Goal: Information Seeking & Learning: Learn about a topic

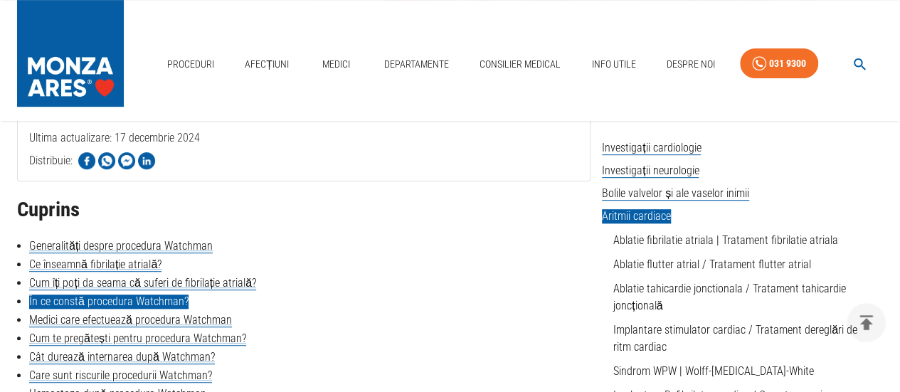
click at [164, 301] on link "În ce constă procedura Watchman?" at bounding box center [108, 302] width 159 height 14
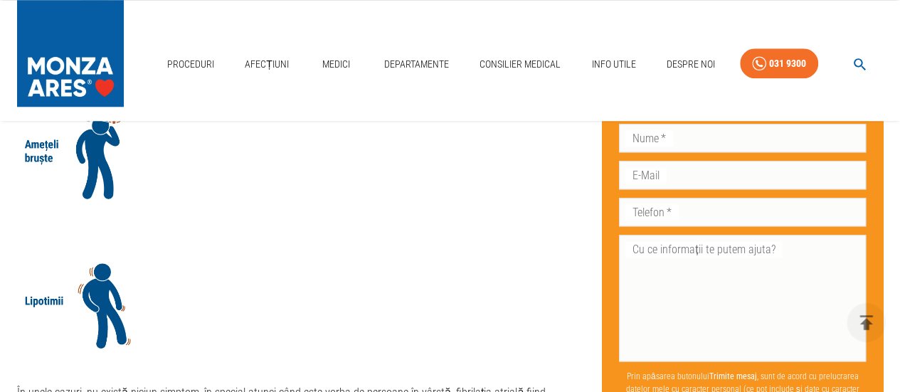
scroll to position [3361, 0]
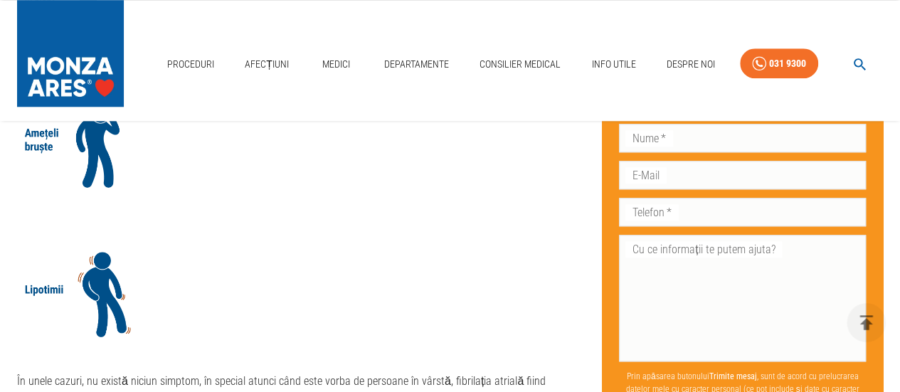
click at [104, 280] on img at bounding box center [83, 290] width 132 height 110
click at [104, 247] on img at bounding box center [83, 290] width 132 height 110
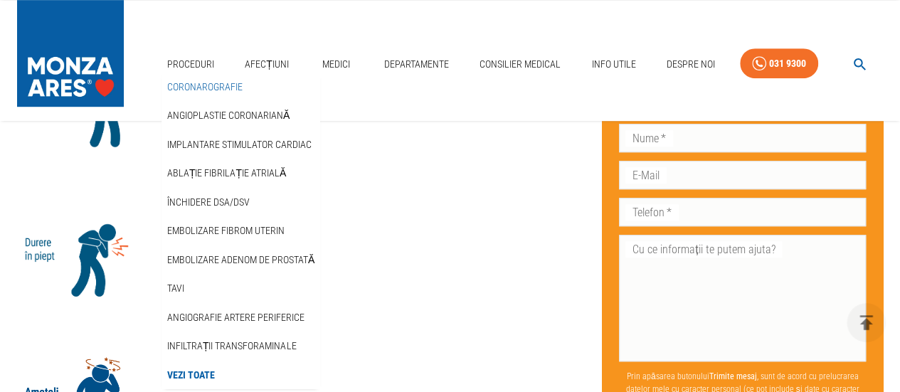
scroll to position [3077, 0]
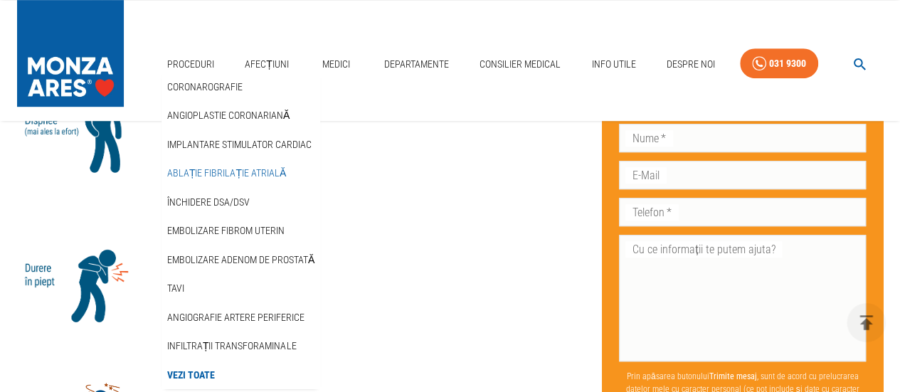
click at [233, 170] on link "Ablație fibrilație atrială" at bounding box center [226, 172] width 124 height 23
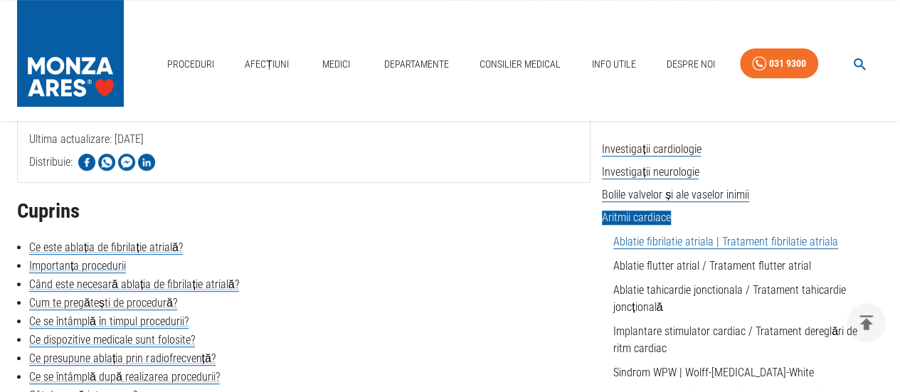
scroll to position [285, 0]
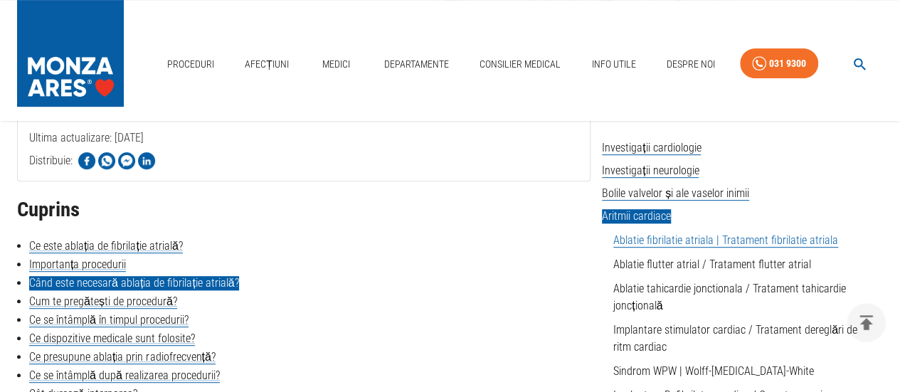
click at [106, 285] on link "Când este necesară ablația de fibrilație atrială?" at bounding box center [134, 283] width 210 height 14
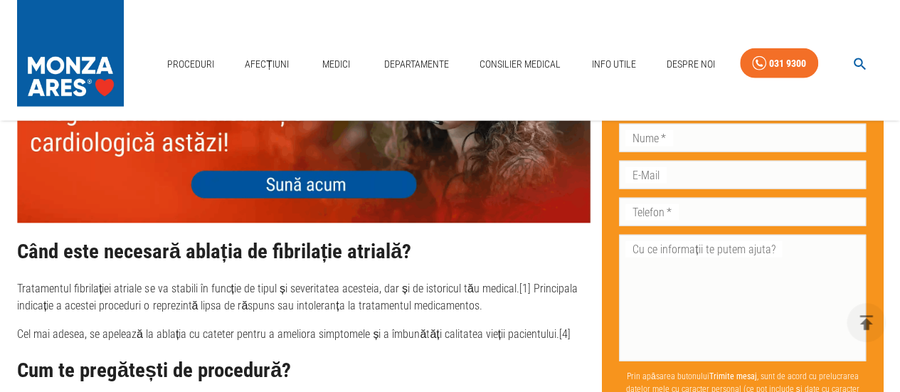
scroll to position [1534, 0]
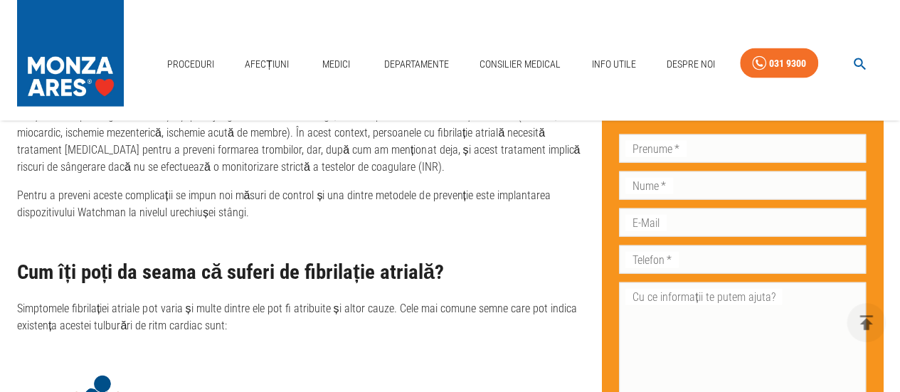
scroll to position [2673, 0]
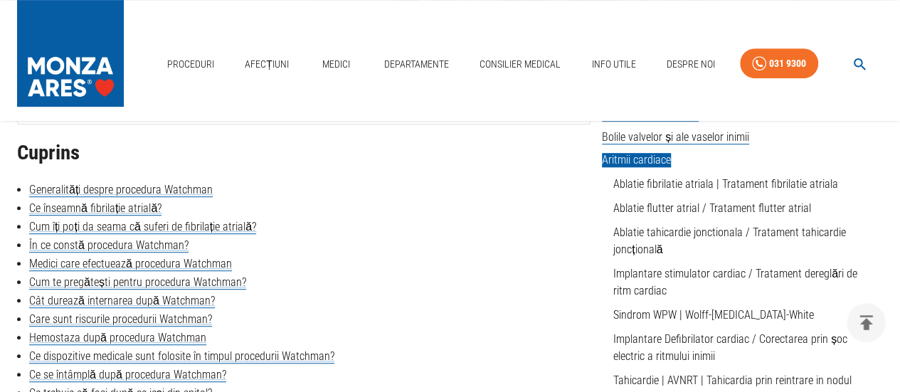
scroll to position [356, 0]
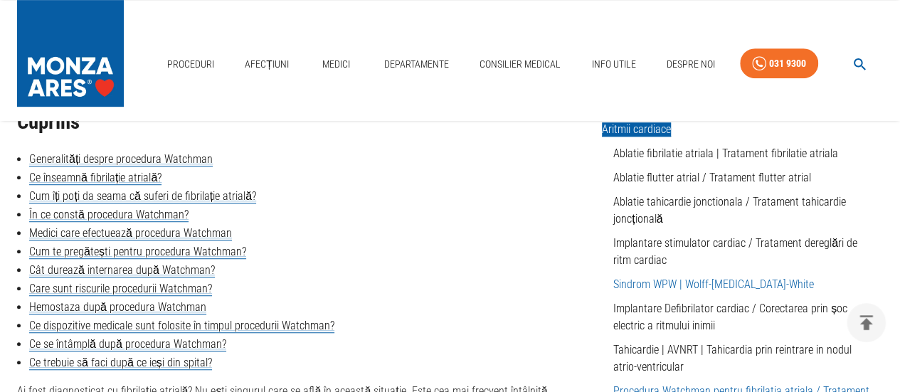
click at [728, 288] on link "Sindrom WPW | Wolff-[MEDICAL_DATA]-White" at bounding box center [713, 284] width 201 height 14
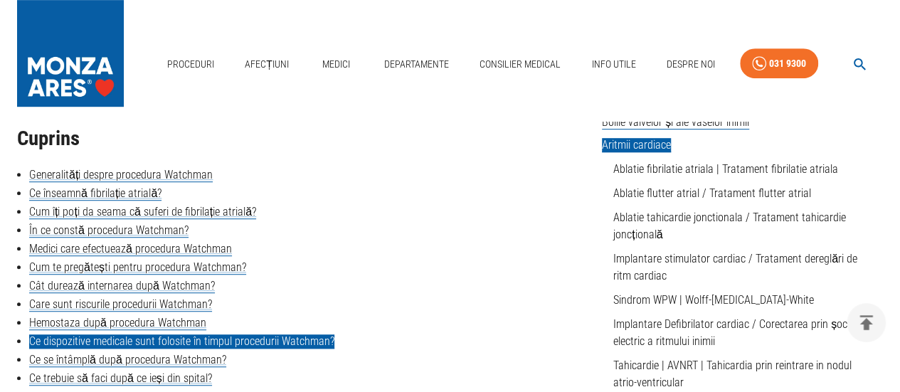
click at [141, 343] on link "Ce dispozitive medicale sunt folosite în timpul procedurii Watchman?" at bounding box center [181, 341] width 305 height 14
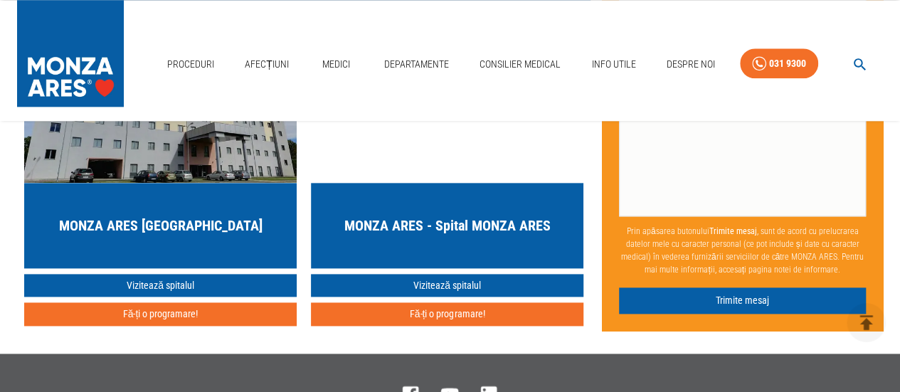
scroll to position [6119, 0]
